Goal: Transaction & Acquisition: Purchase product/service

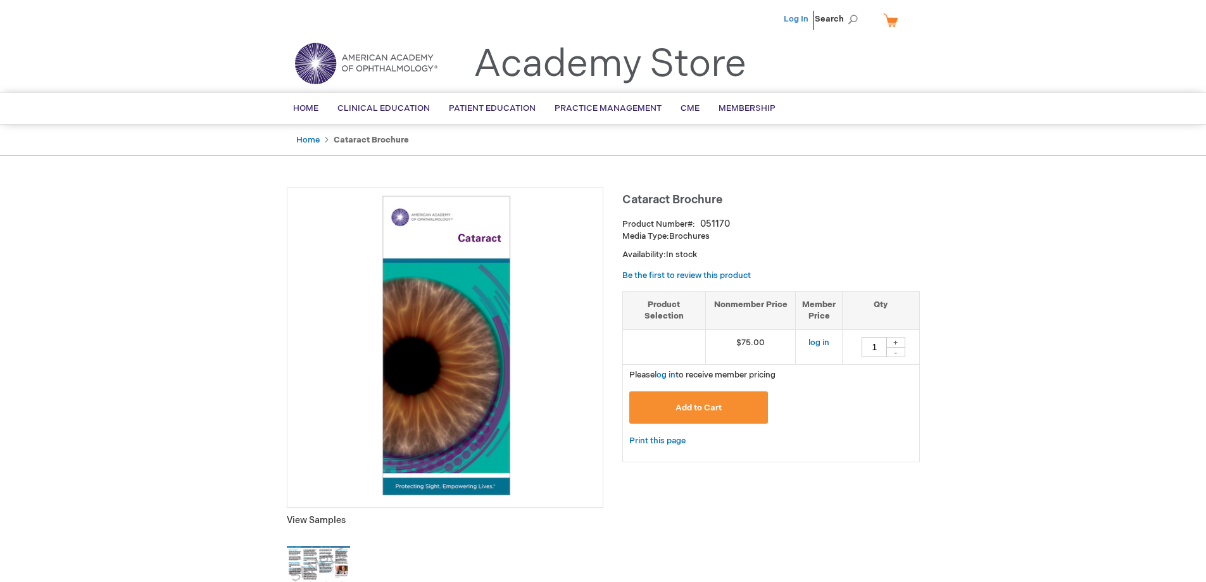
click at [797, 20] on link "Log In" at bounding box center [796, 19] width 25 height 10
click at [899, 340] on div "+" at bounding box center [895, 342] width 19 height 11
type input "3"
click at [673, 413] on button "Add to Cart" at bounding box center [698, 407] width 139 height 32
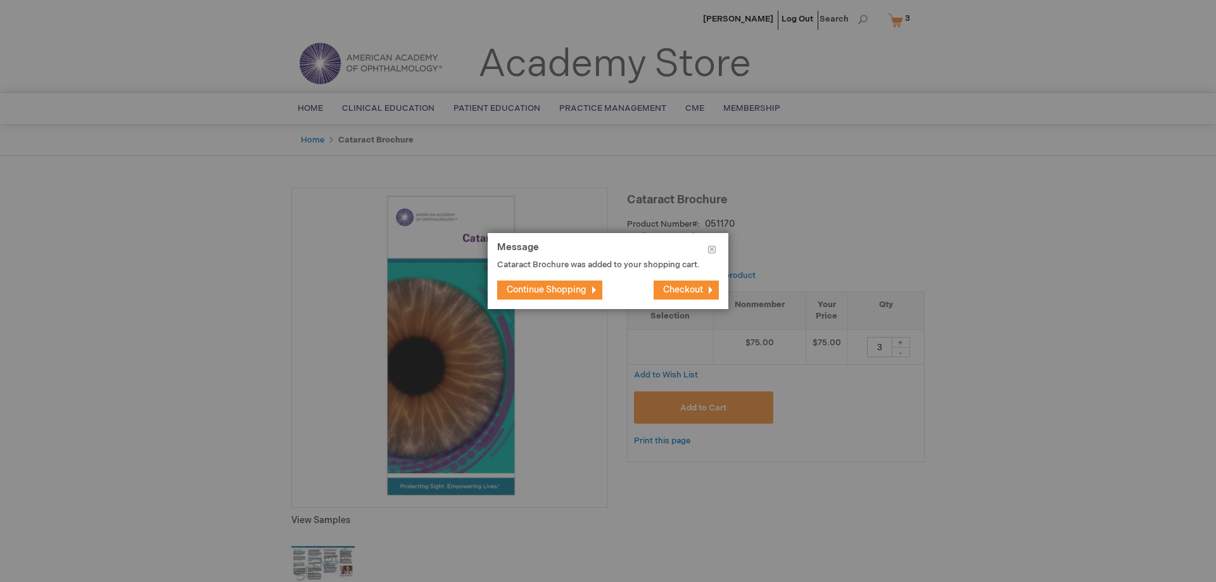
click at [666, 294] on span "Checkout" at bounding box center [683, 289] width 40 height 11
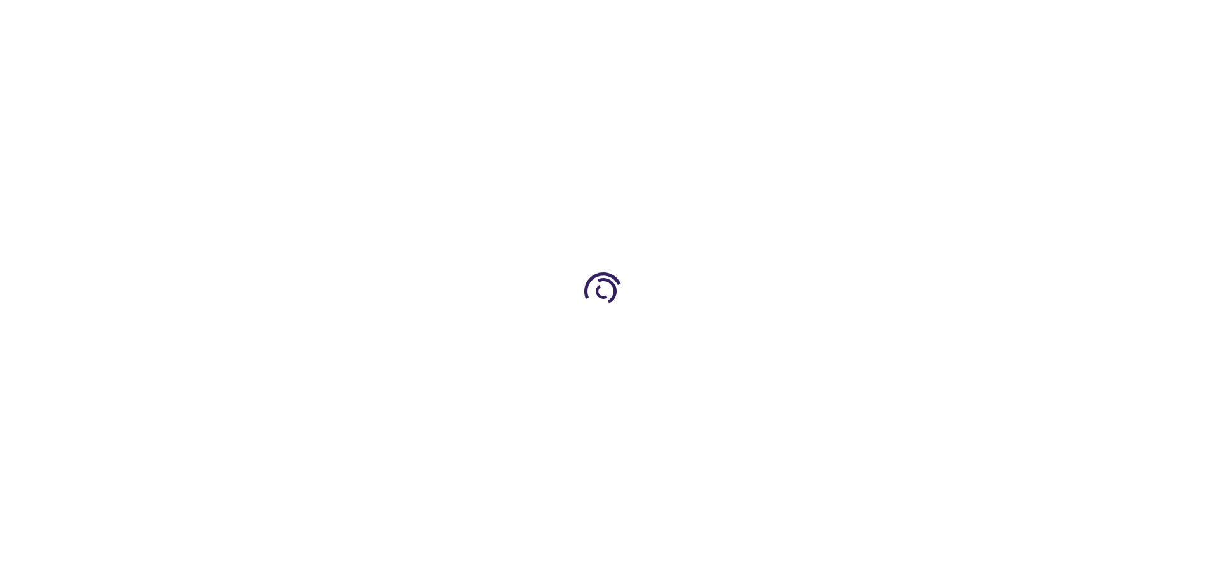
select select "US"
select select "43"
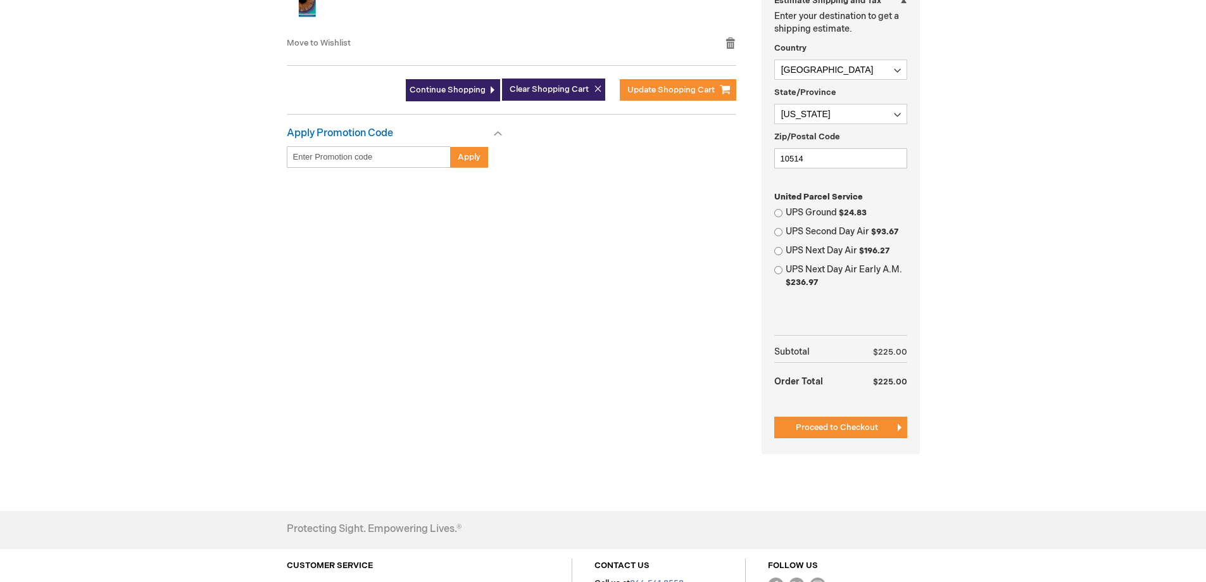
scroll to position [443, 0]
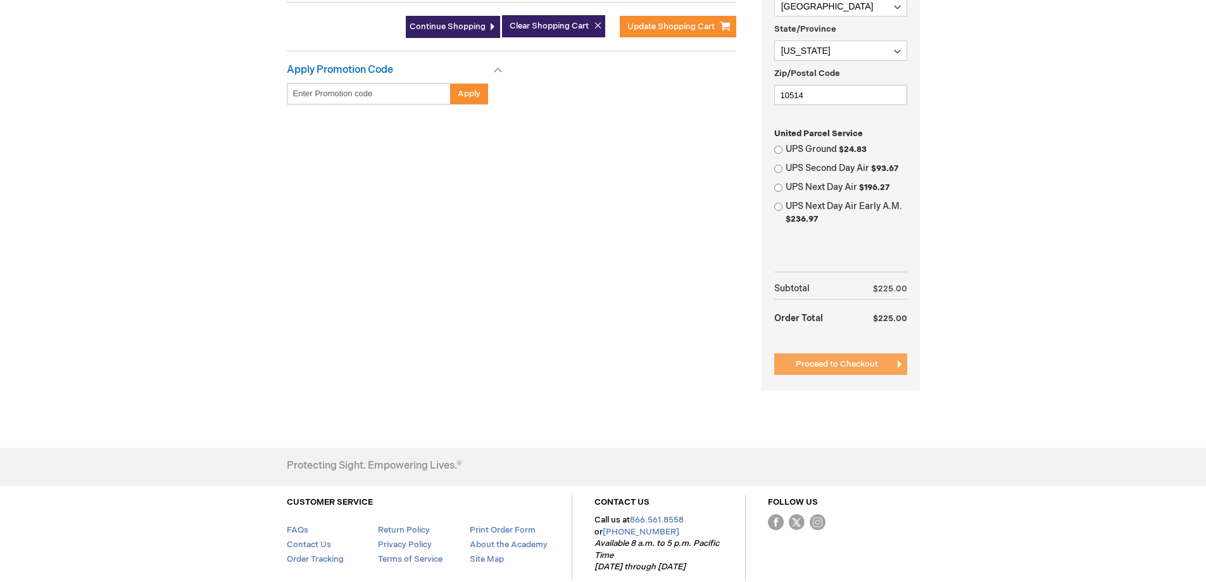
click at [876, 356] on button "Proceed to Checkout" at bounding box center [840, 364] width 133 height 22
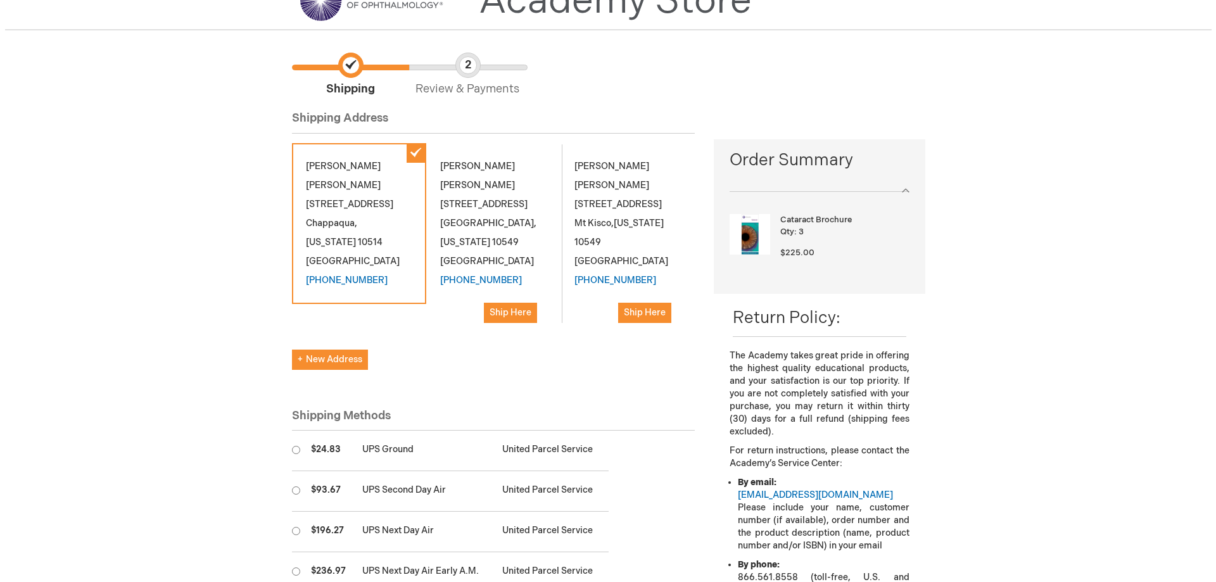
scroll to position [127, 0]
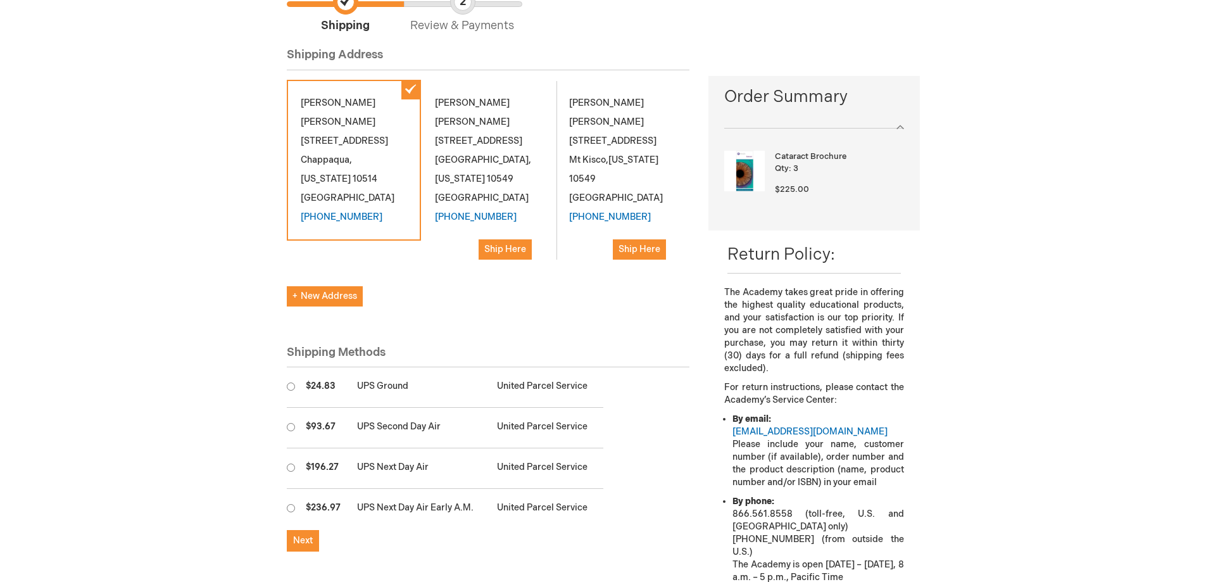
click at [325, 286] on div "Danielle Palansky 480 Bedford Rd Chappaqua , New York 10514 United States (845)…" at bounding box center [488, 183] width 403 height 206
click at [325, 301] on span "New Address" at bounding box center [325, 296] width 65 height 11
select select "US"
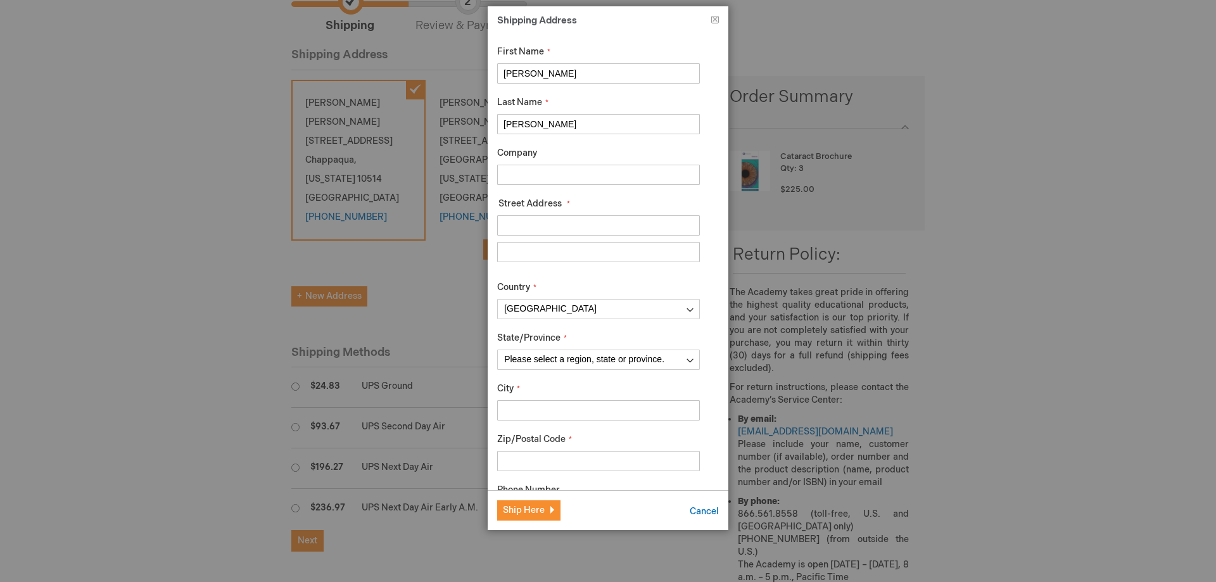
click at [553, 171] on input "Company" at bounding box center [598, 175] width 203 height 20
type input "Optum Medical Care PC"
type input "110 S. Bedford Rd"
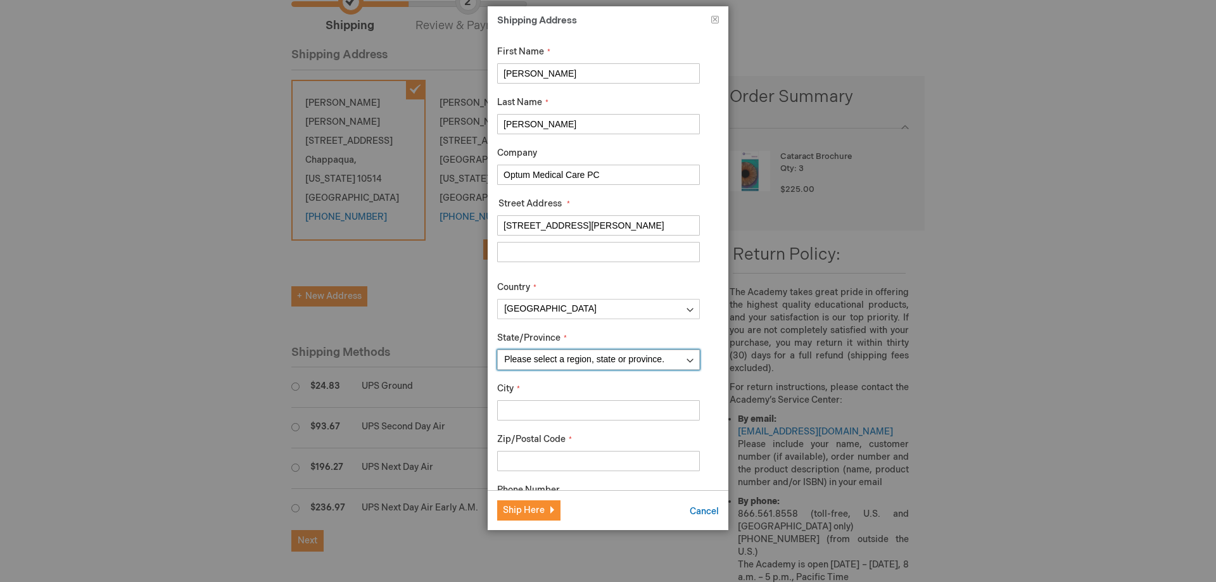
click at [586, 355] on select "Please select a region, state or province. Alabama Alaska American Samoa Arizon…" at bounding box center [598, 360] width 203 height 20
select select "43"
click at [497, 350] on select "Please select a region, state or province. Alabama Alaska American Samoa Arizon…" at bounding box center [598, 360] width 203 height 20
click at [567, 410] on input "City" at bounding box center [598, 410] width 203 height 20
type input "Mt Kisco"
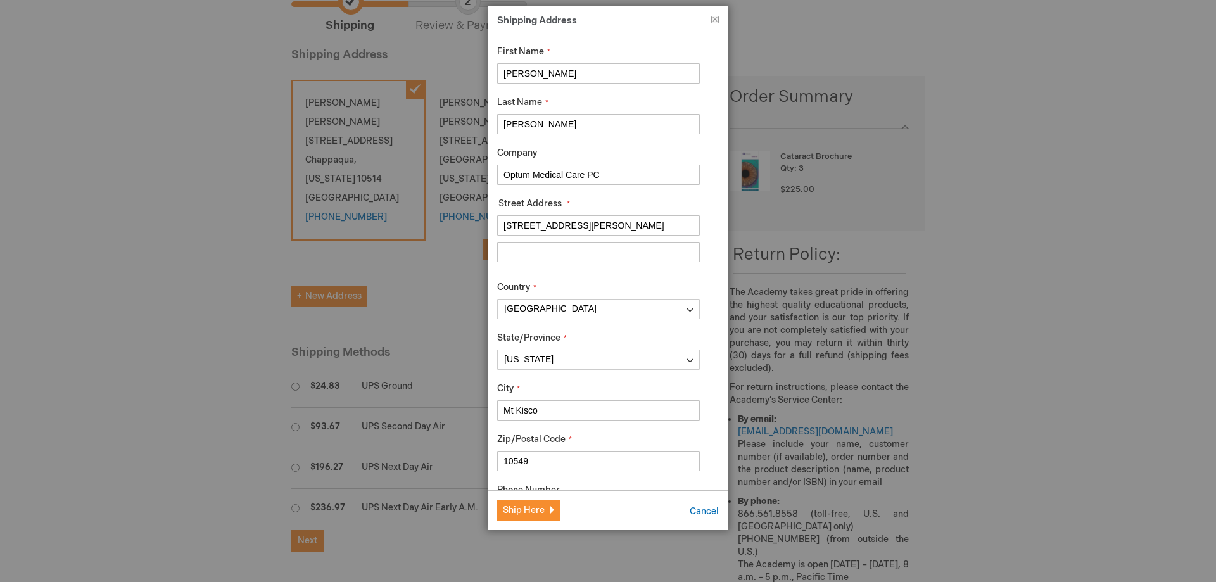
type input "10549"
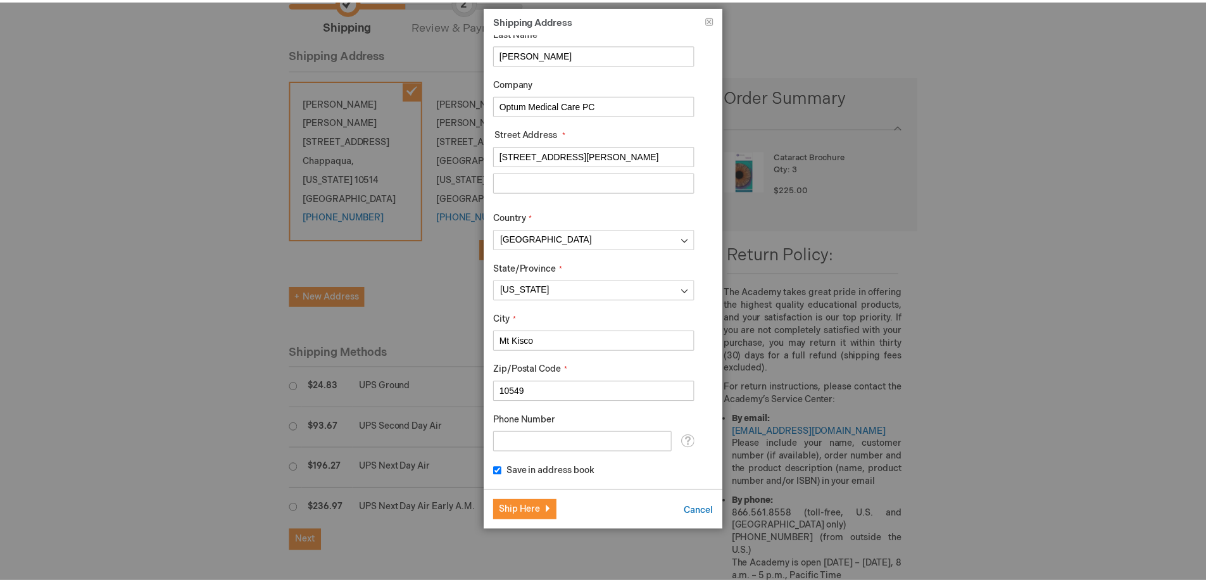
scroll to position [0, 0]
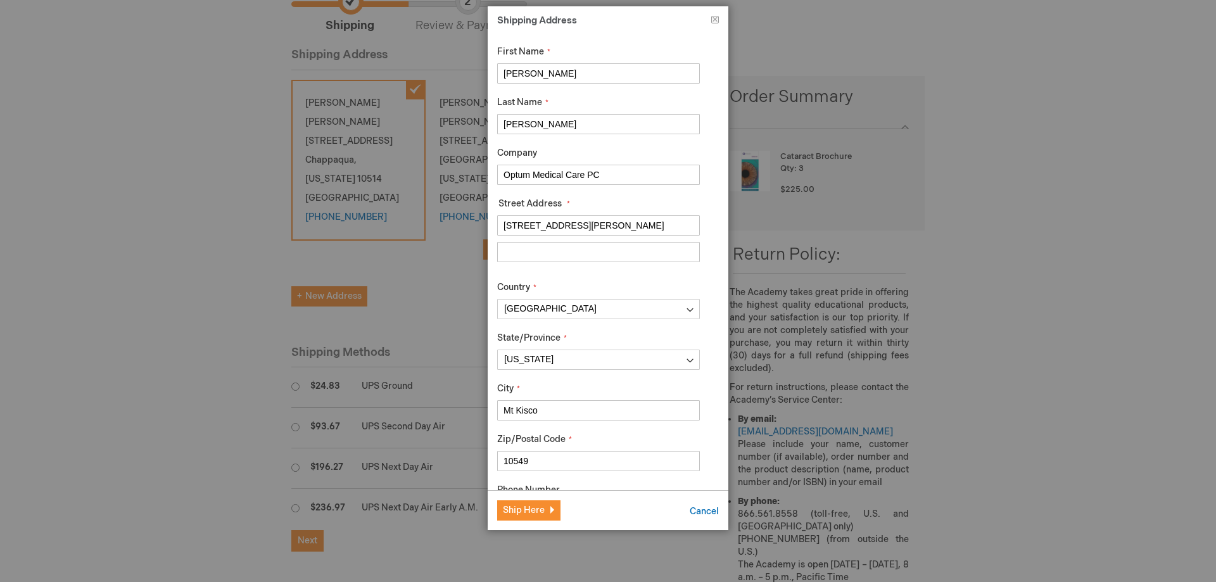
click at [546, 253] on input "Street Address: Line 2" at bounding box center [598, 252] width 203 height 20
click at [534, 252] on input "Street Address: Line 2" at bounding box center [598, 252] width 203 height 20
type input "OPHTHALMOLOGY / 1ST FLOOR"
click at [530, 511] on span "Ship Here" at bounding box center [524, 510] width 42 height 11
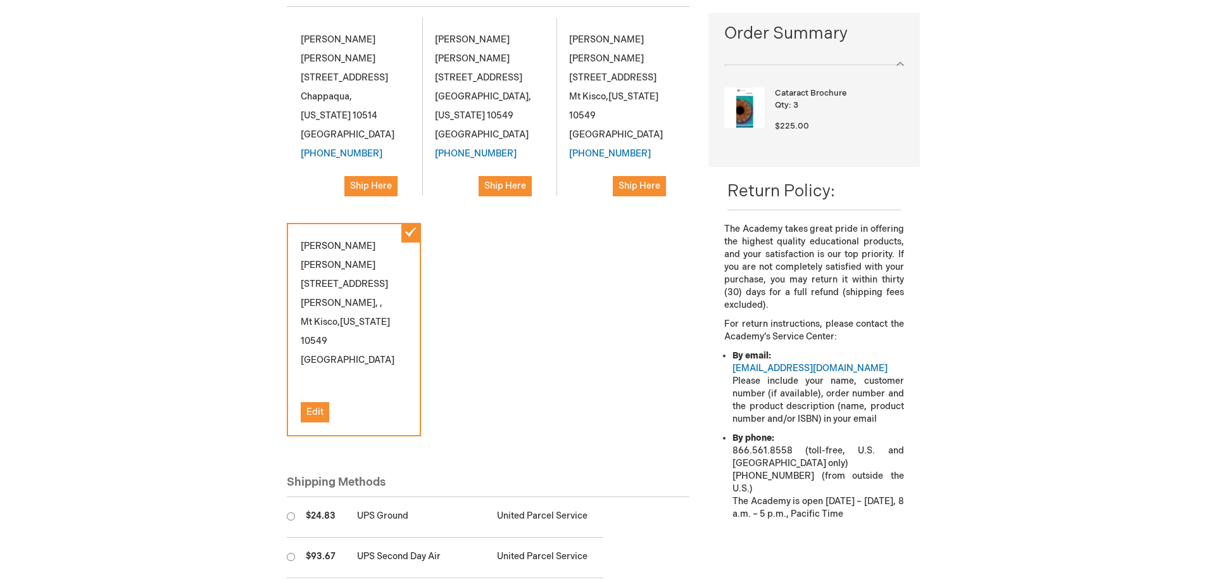
scroll to position [253, 0]
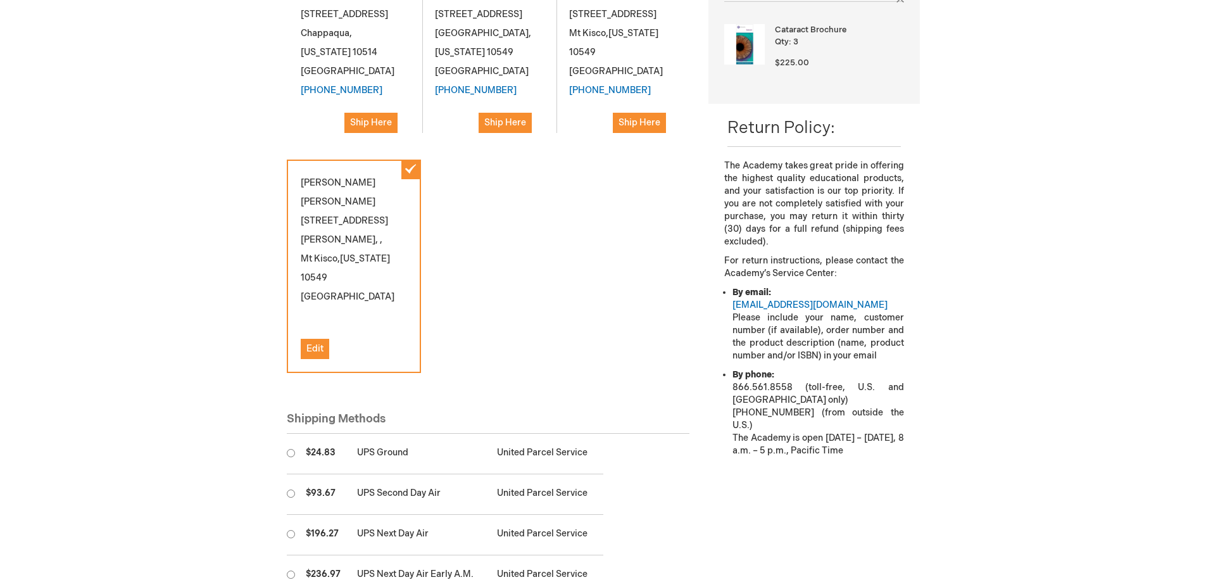
click at [294, 457] on input "radio" at bounding box center [291, 453] width 8 height 8
radio input "true"
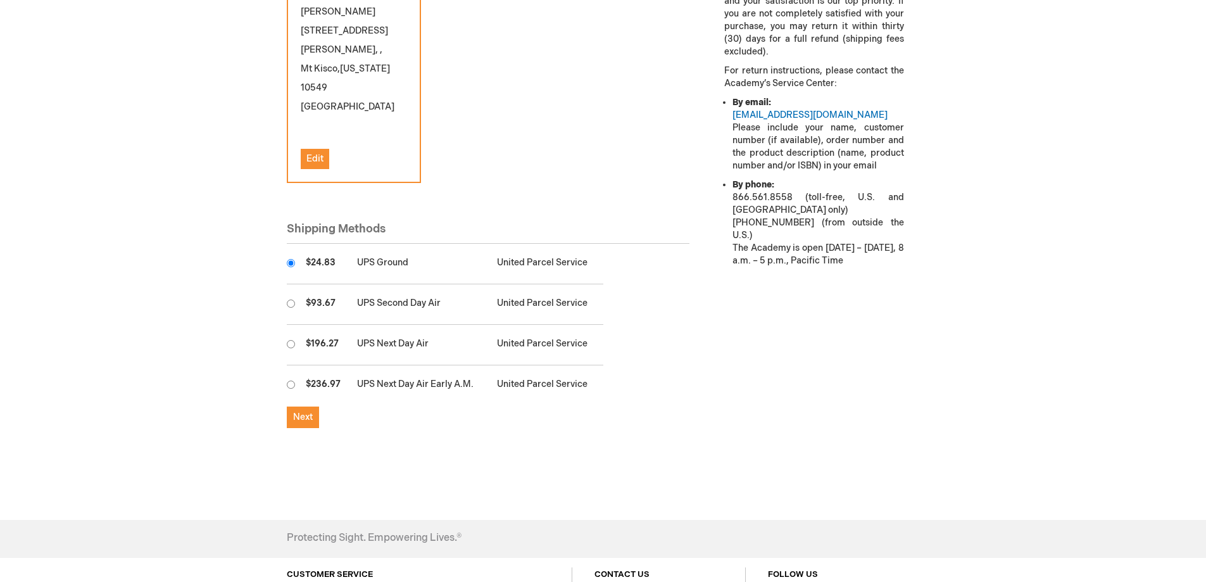
scroll to position [507, 0]
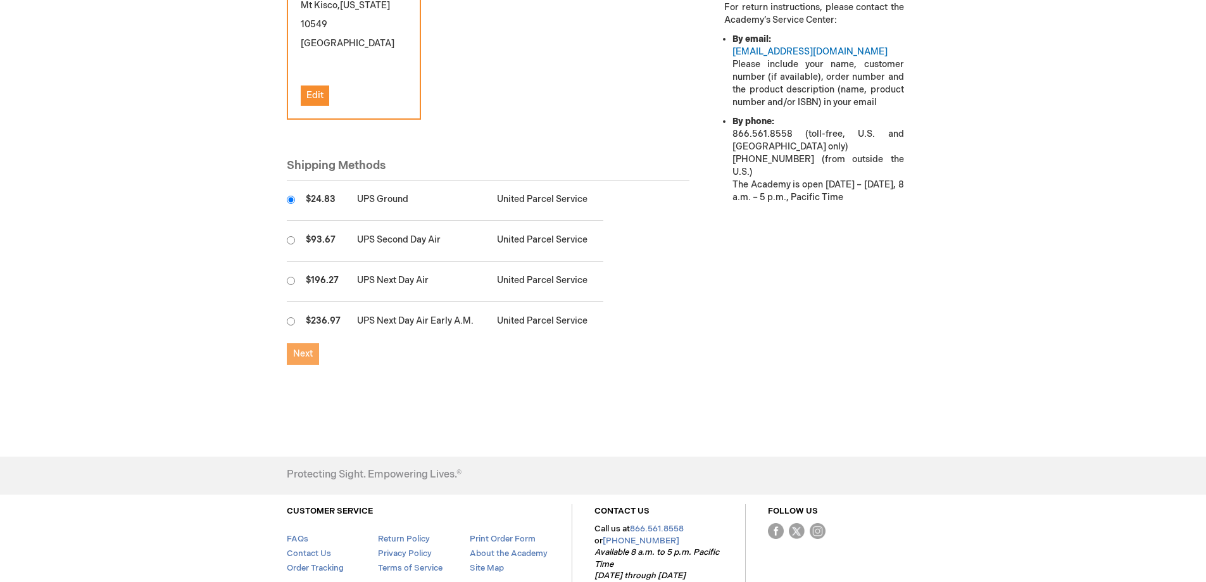
click at [307, 359] on span "Next" at bounding box center [303, 353] width 20 height 11
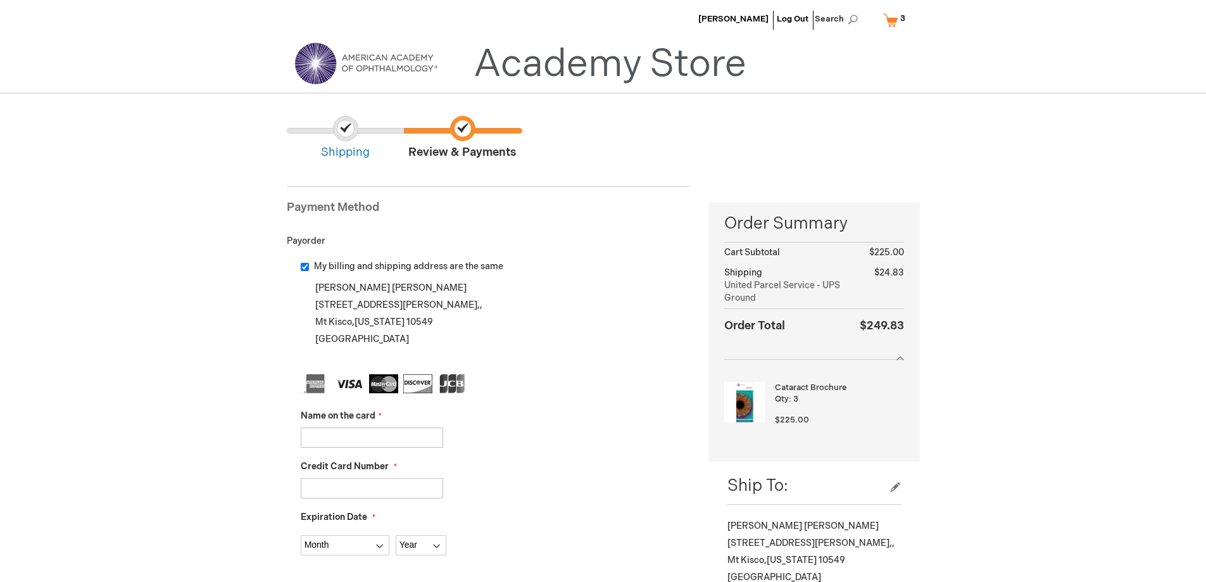
click at [411, 441] on input "Name on the card" at bounding box center [372, 437] width 142 height 20
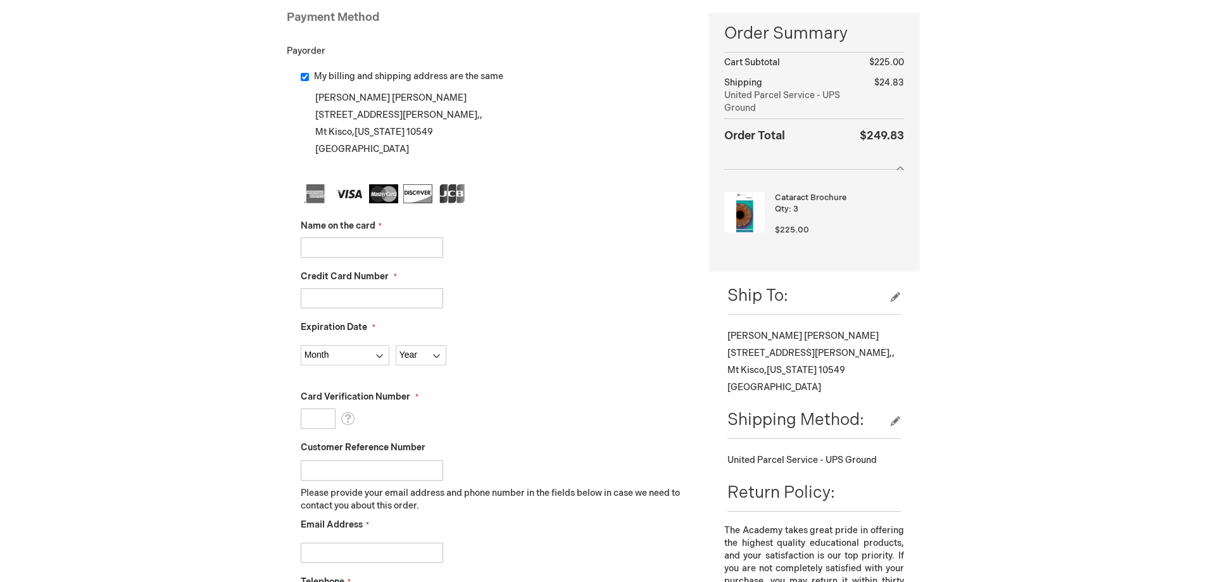
scroll to position [253, 0]
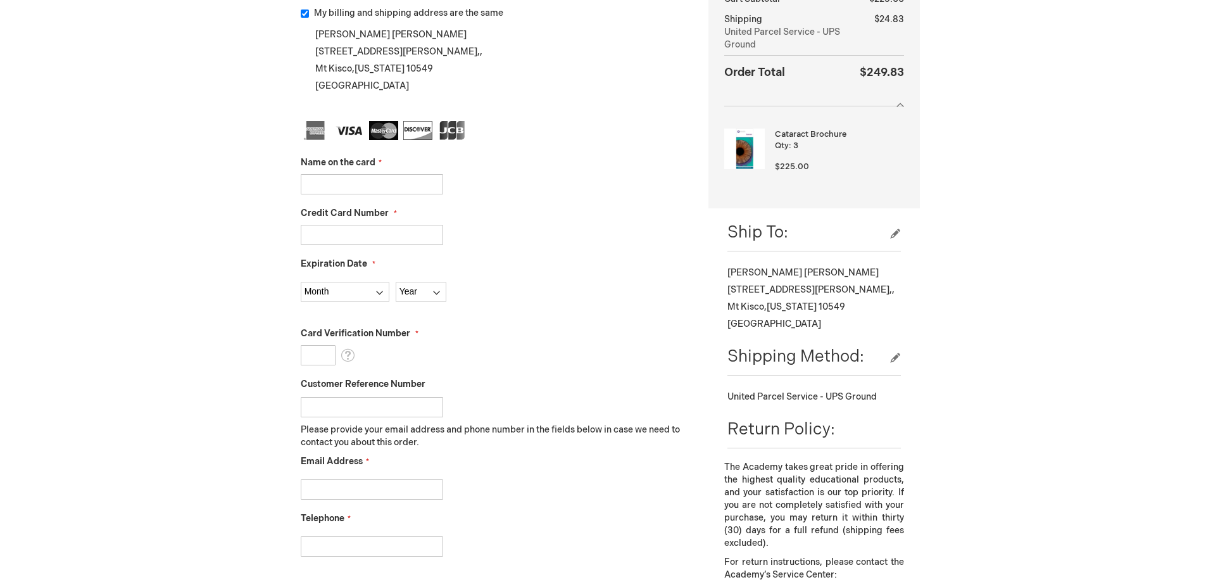
click at [323, 184] on input "Name on the card" at bounding box center [372, 184] width 142 height 20
type input "R"
type input "U"
type input "Regina Guadagnolo UnitedHealth Group"
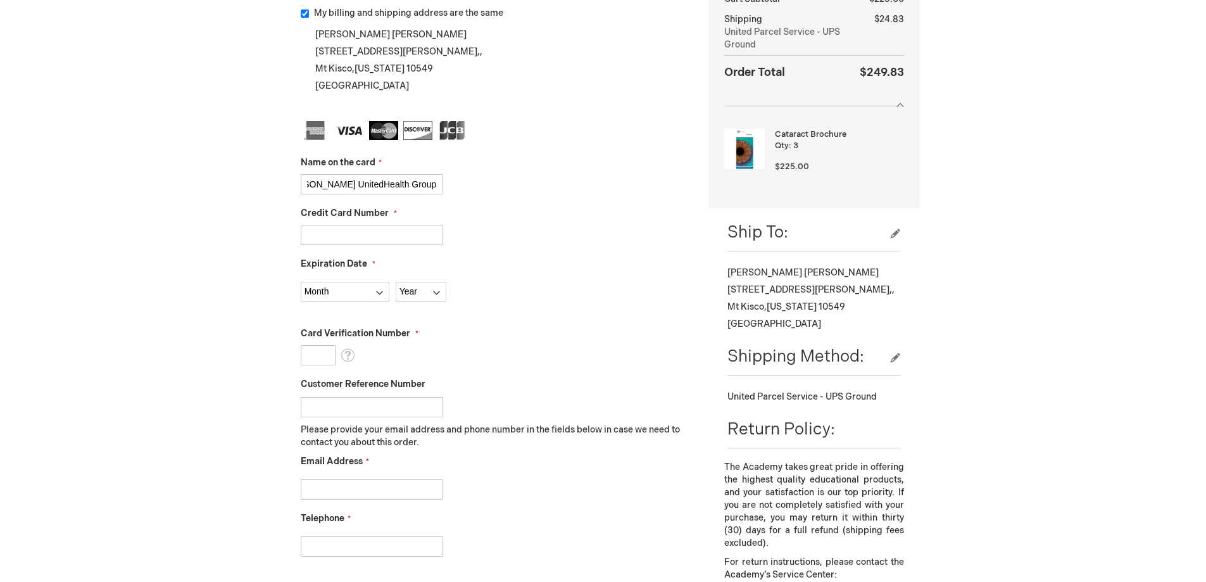
scroll to position [0, 0]
type input "4246048378836782"
click at [562, 193] on div "Regina Guadagnolo UnitedHealth Group" at bounding box center [495, 184] width 389 height 20
click at [329, 282] on select "Month 01 - January 02 - February 03 - March 04 - April 05 - May 06 - June 07 - …" at bounding box center [345, 292] width 89 height 20
select select "5"
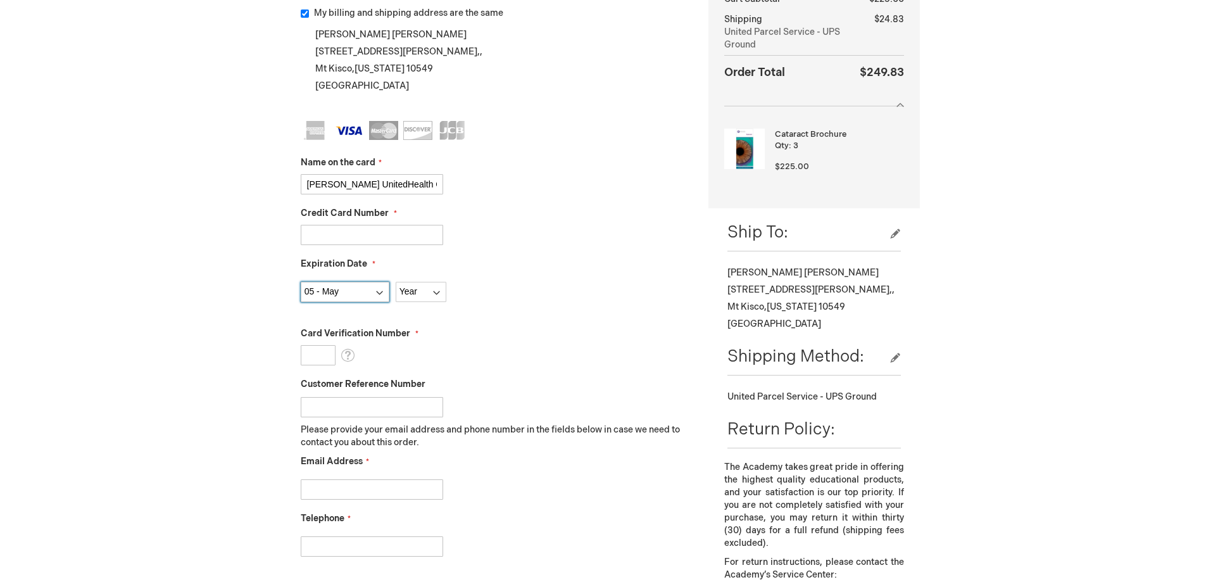
click at [301, 282] on select "Month 01 - January 02 - February 03 - March 04 - April 05 - May 06 - June 07 - …" at bounding box center [345, 292] width 89 height 20
click at [413, 287] on select "Year 2025 2026 2027 2028 2029 2030 2031 2032 2033 2034 2035" at bounding box center [421, 292] width 51 height 20
select select "2027"
click at [396, 282] on select "Year 2025 2026 2027 2028 2029 2030 2031 2032 2033 2034 2035" at bounding box center [421, 292] width 51 height 20
click at [313, 353] on input "Card Verification Number" at bounding box center [318, 355] width 35 height 20
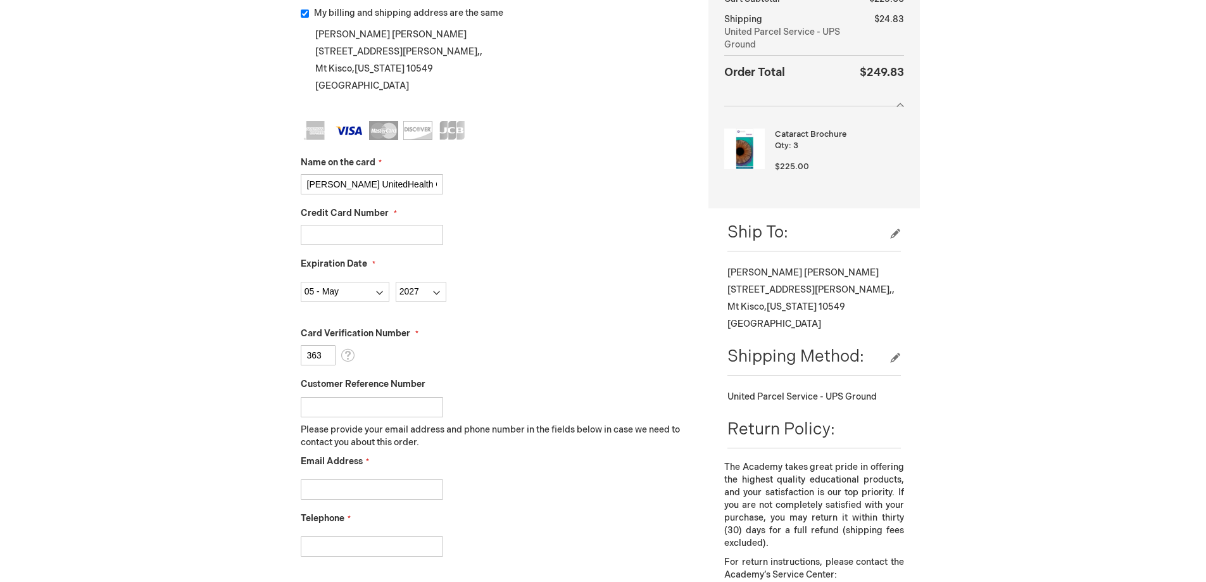
scroll to position [317, 0]
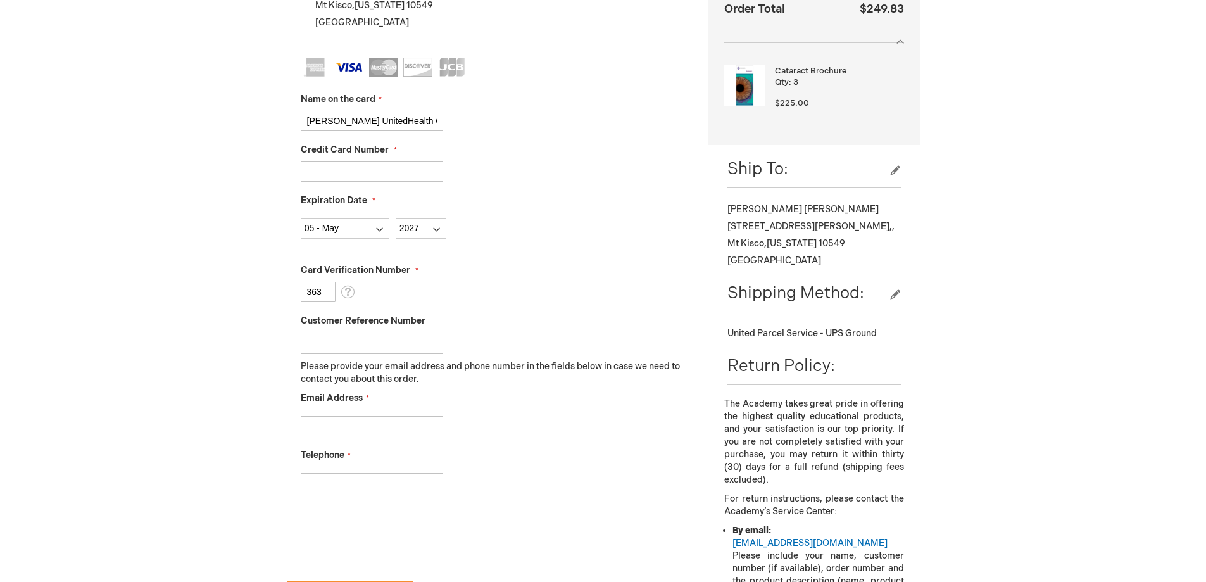
type input "363"
click at [362, 416] on input "Email Address" at bounding box center [372, 426] width 142 height 20
type input "dpalansk@caremount.com"
type input "8452304025"
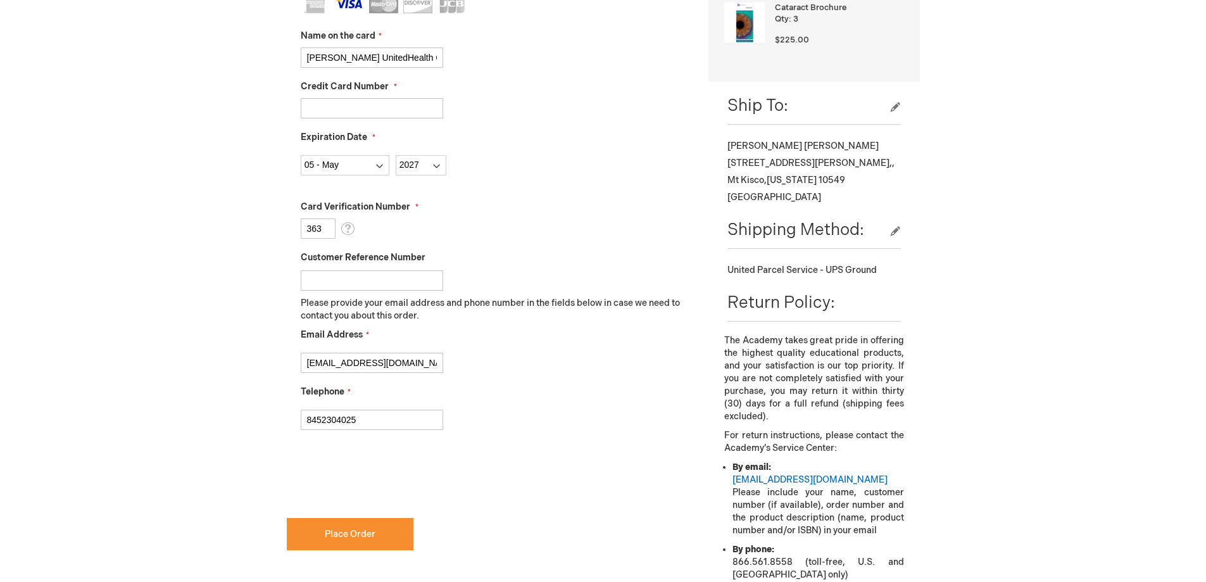
scroll to position [443, 0]
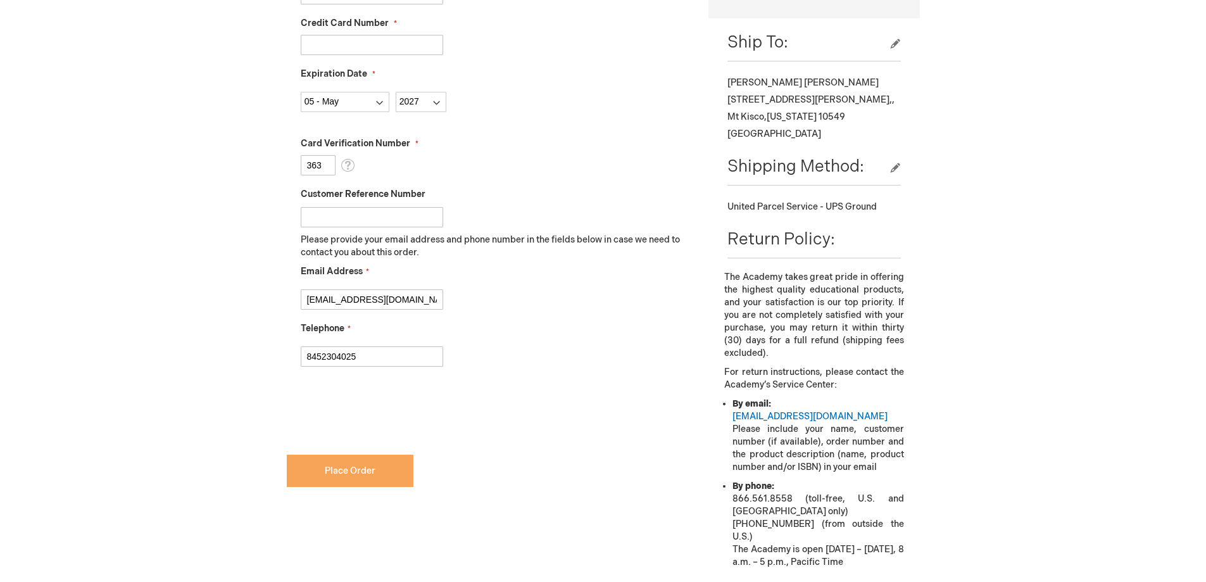
click at [315, 469] on button "Place Order" at bounding box center [350, 471] width 127 height 32
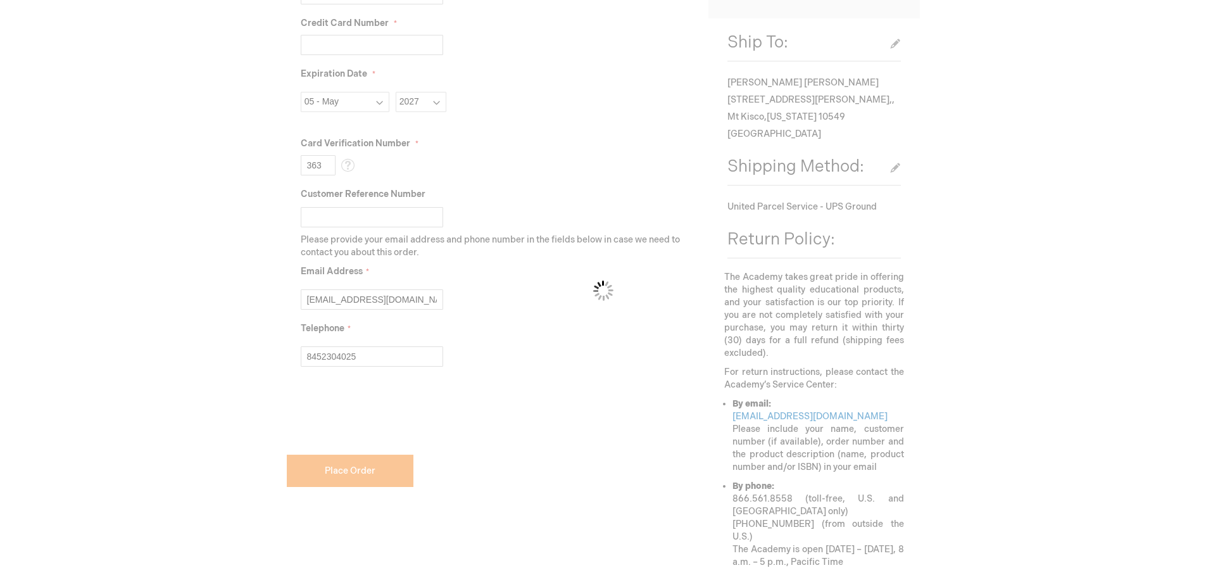
checkbox input "false"
